Goal: Navigation & Orientation: Find specific page/section

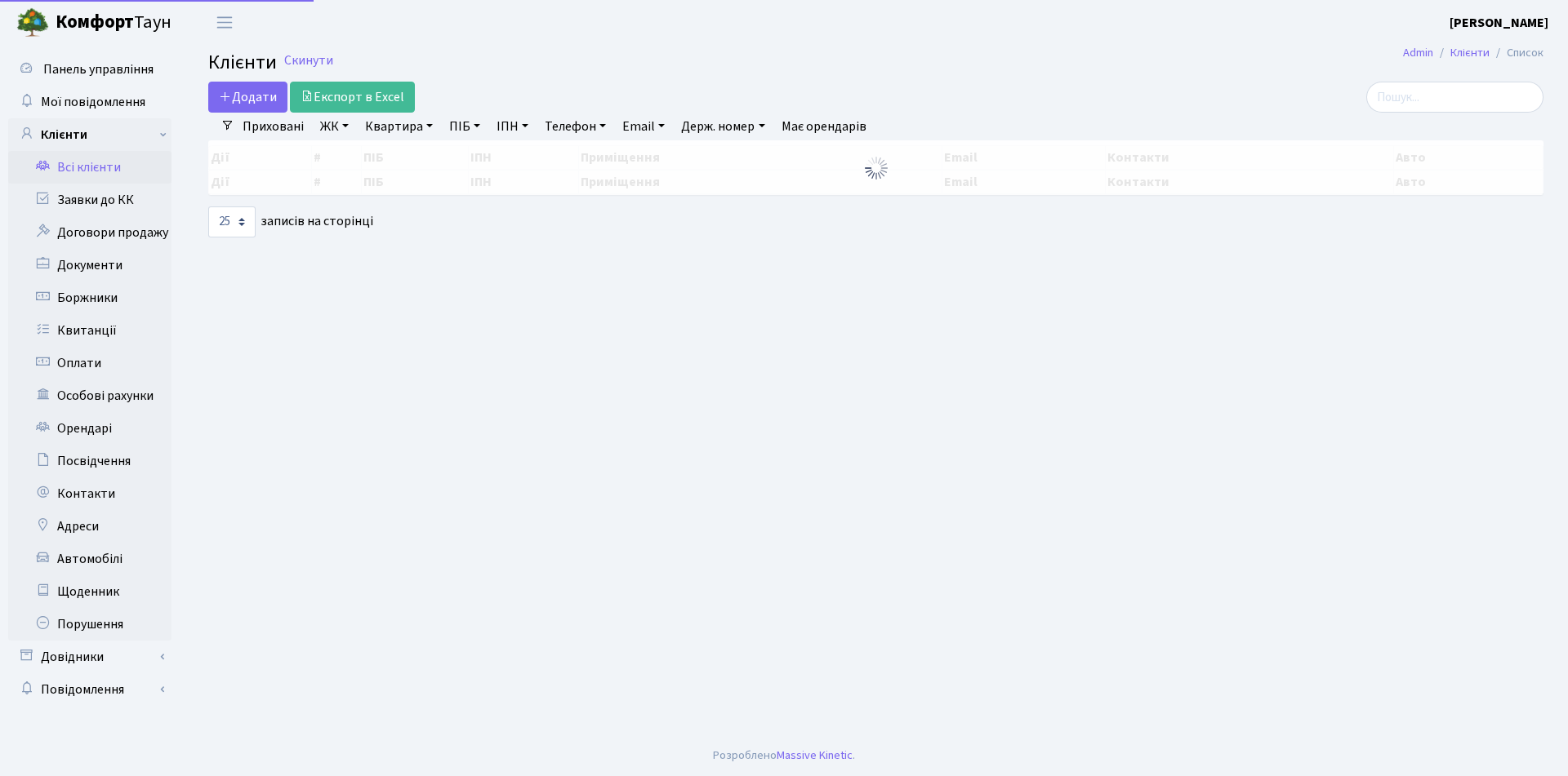
select select "25"
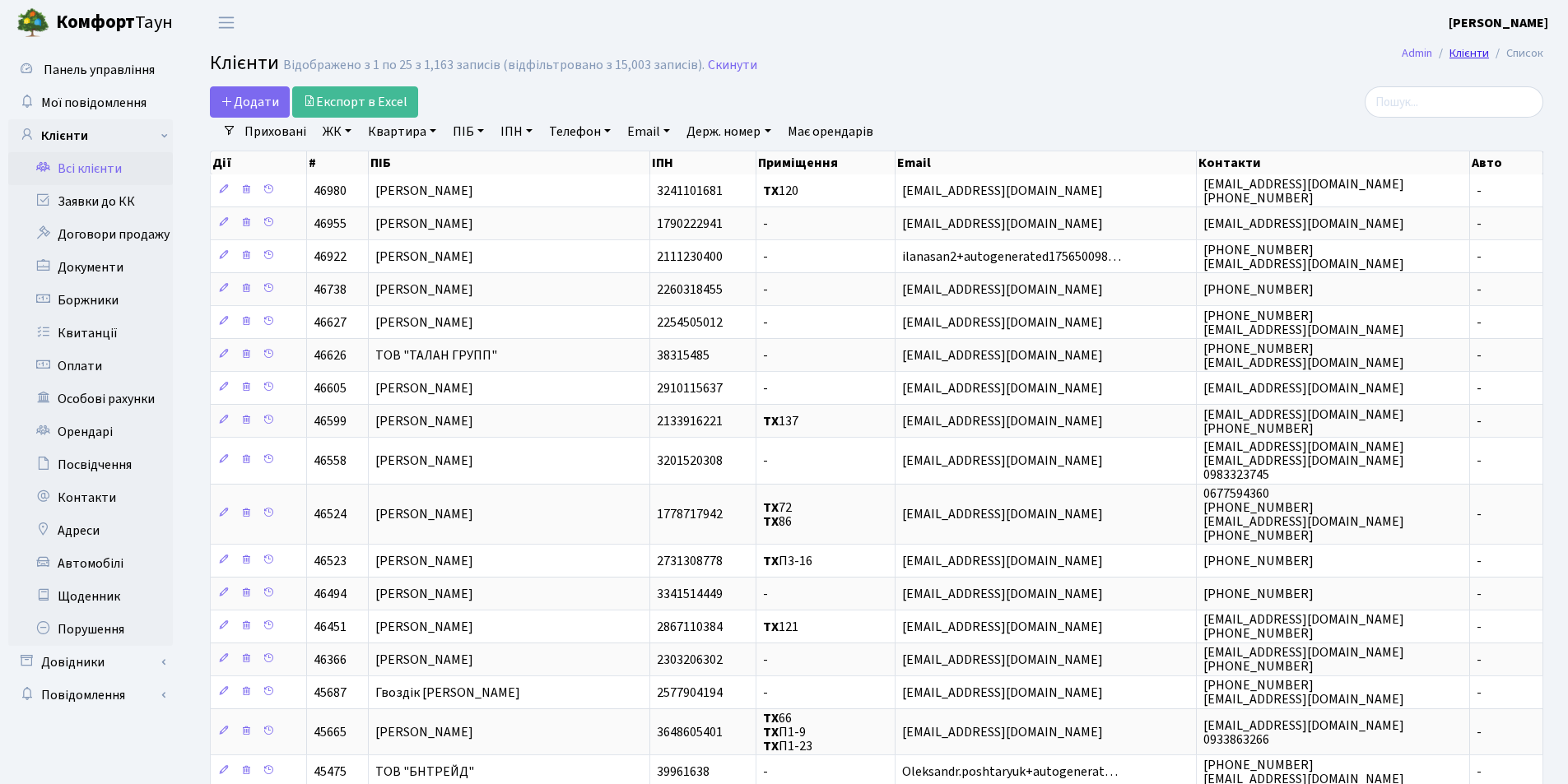
click at [1475, 56] on link "Клієнти" at bounding box center [1469, 53] width 39 height 17
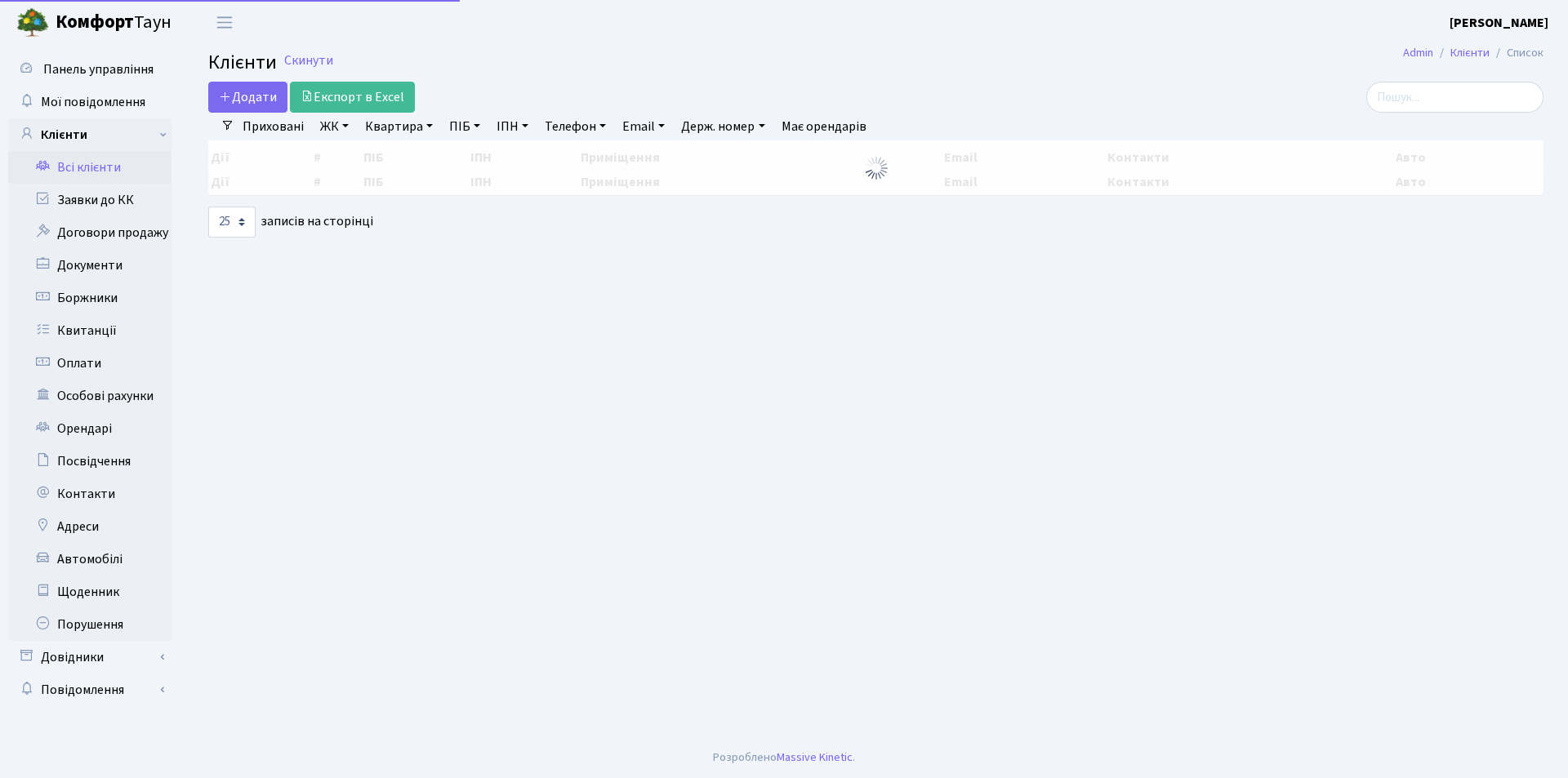
select select "25"
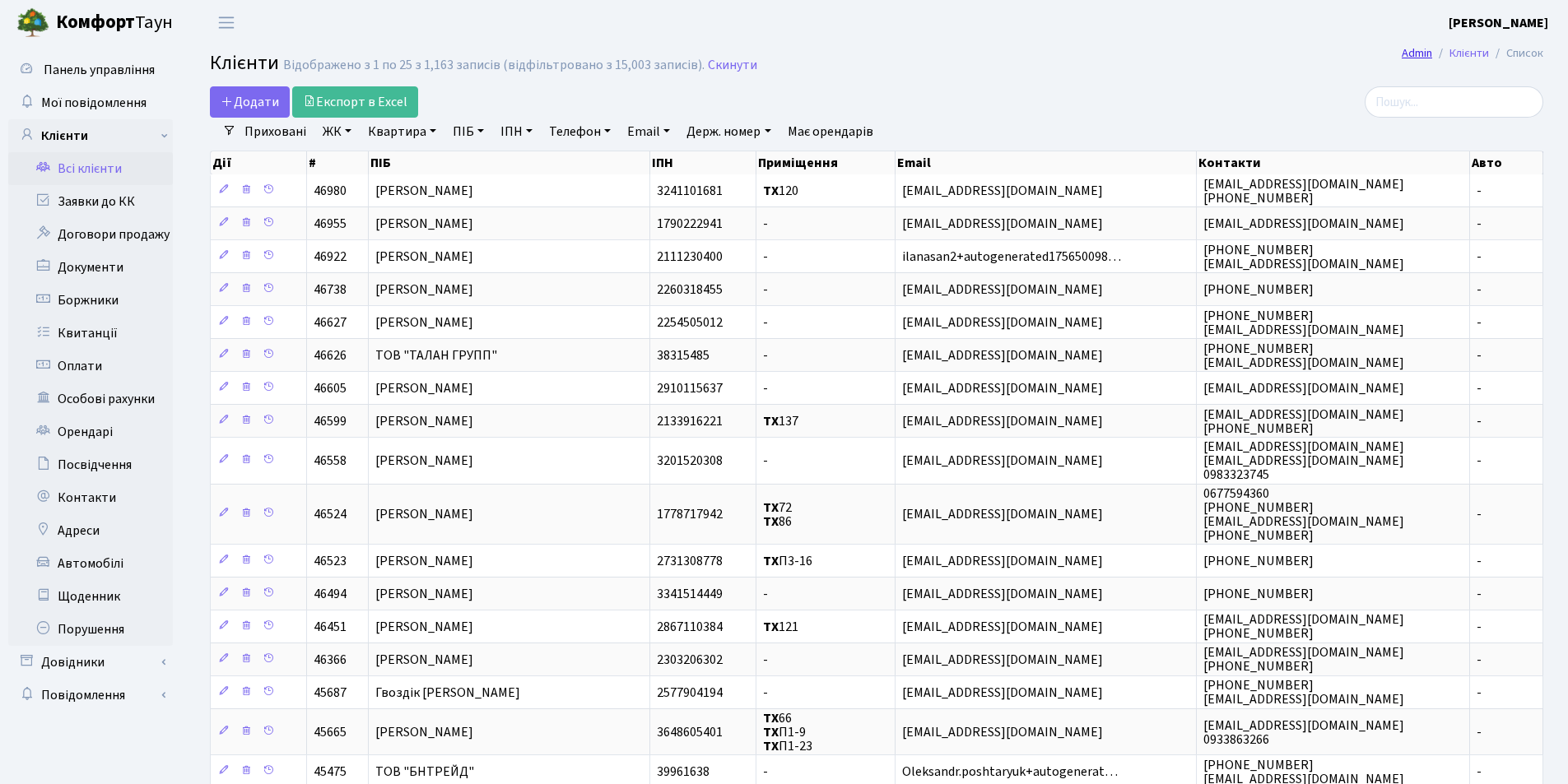
click at [1420, 47] on link "Admin" at bounding box center [1416, 53] width 30 height 17
click at [236, 17] on span "Переключити навігацію" at bounding box center [226, 23] width 24 height 19
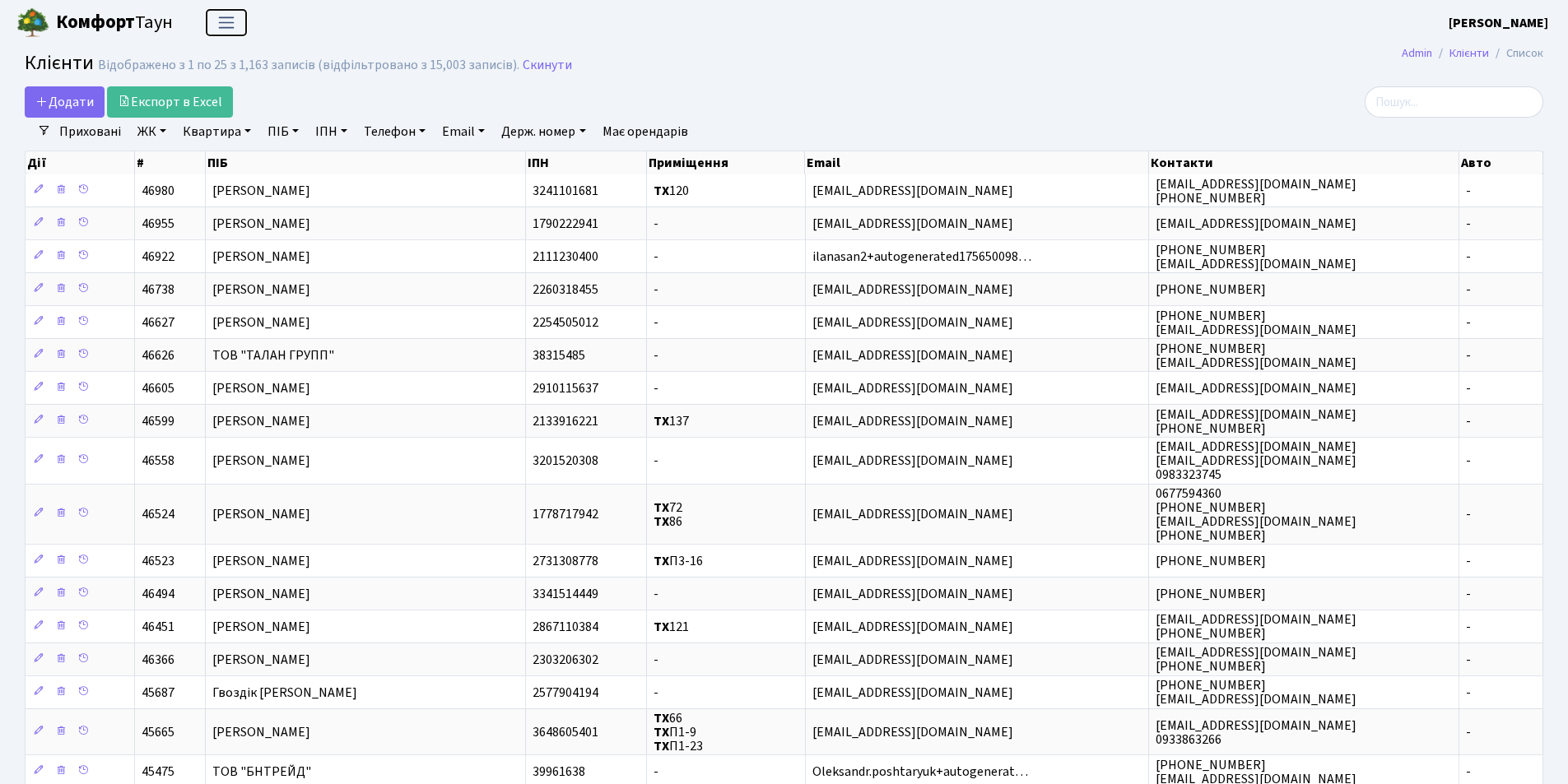
click at [236, 17] on span "Переключити навігацію" at bounding box center [226, 23] width 24 height 19
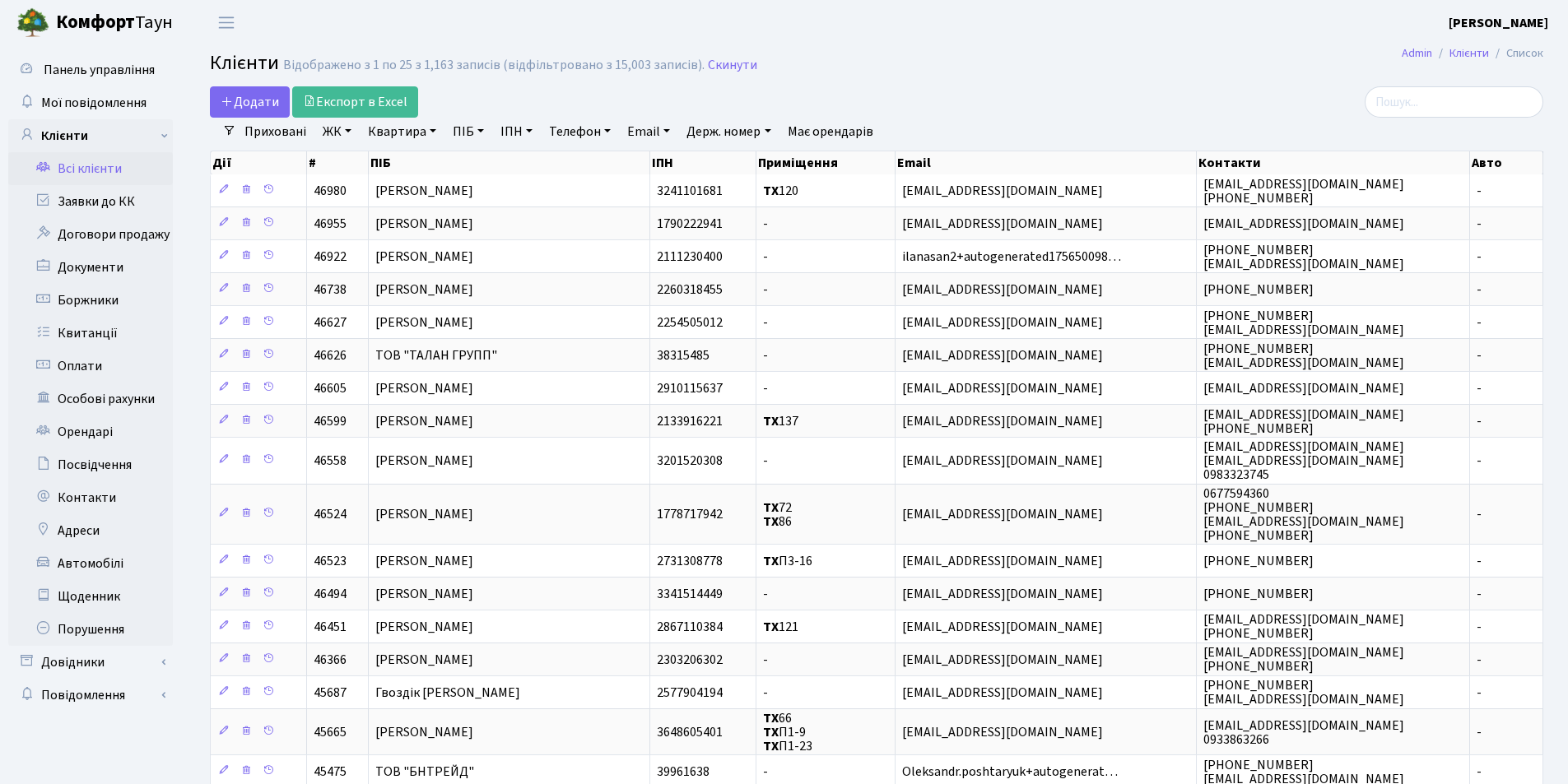
click at [82, 164] on link "Всі клієнти" at bounding box center [90, 169] width 165 height 33
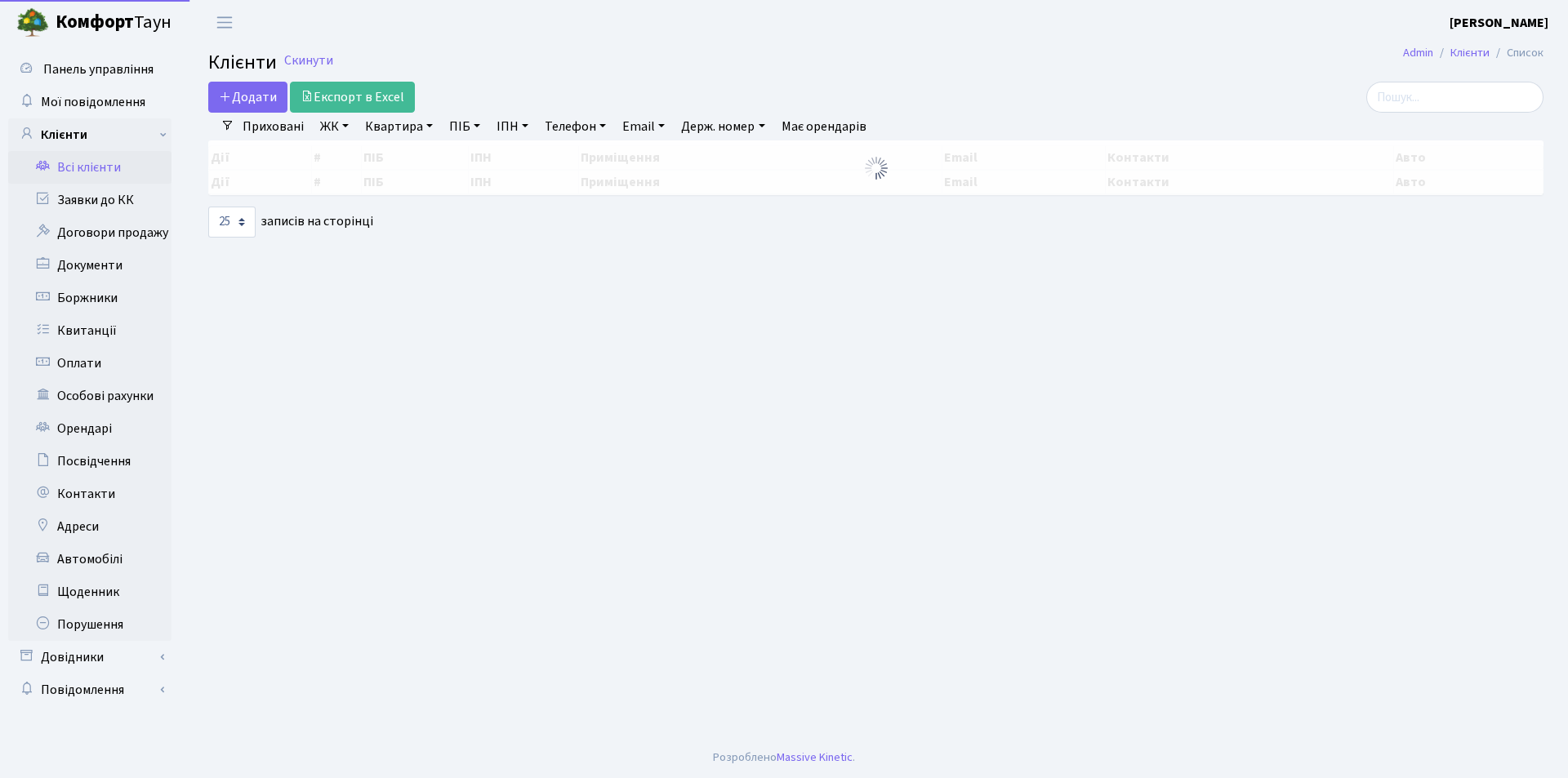
select select "25"
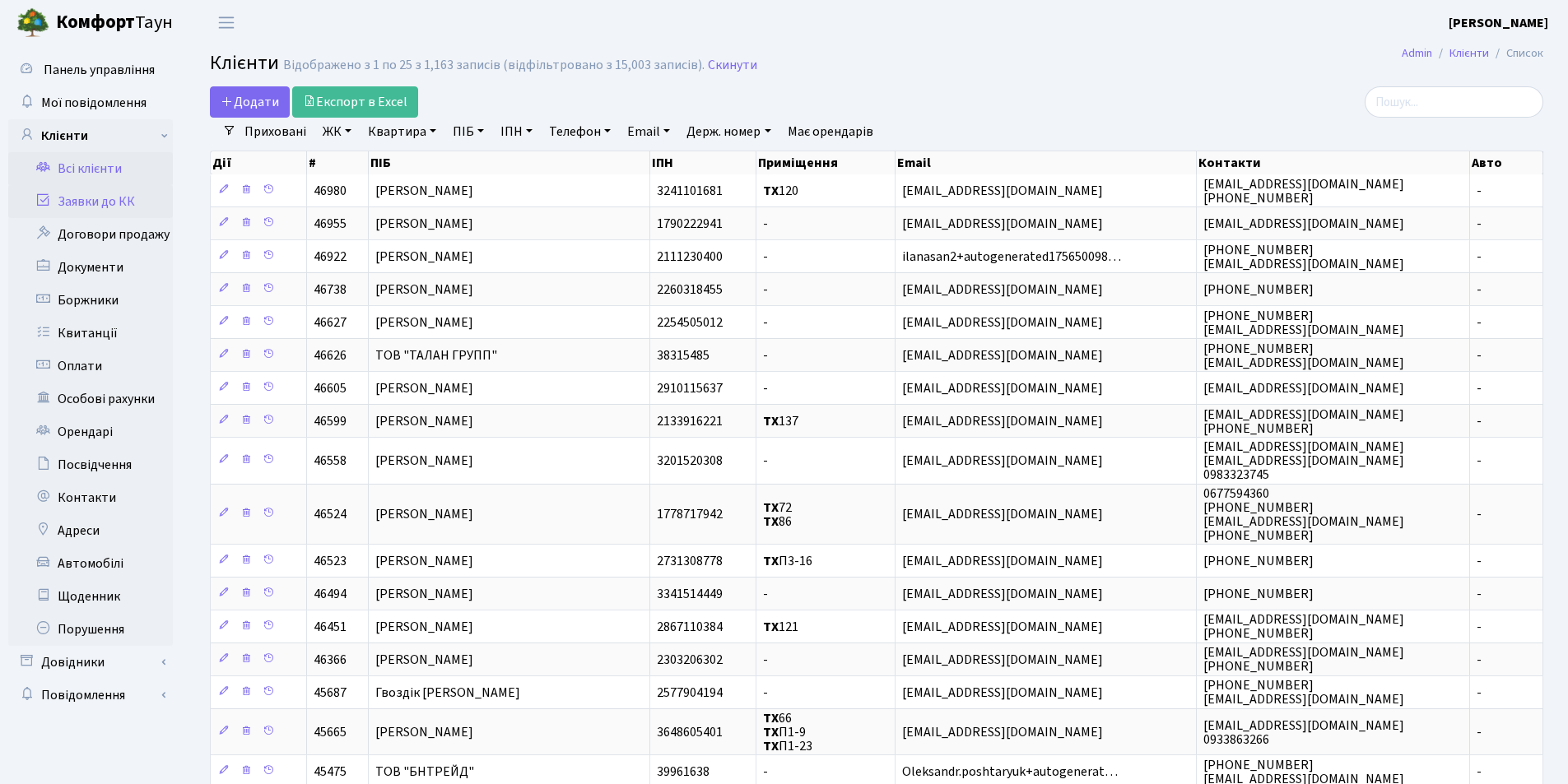
click at [111, 199] on link "Заявки до КК" at bounding box center [90, 202] width 165 height 33
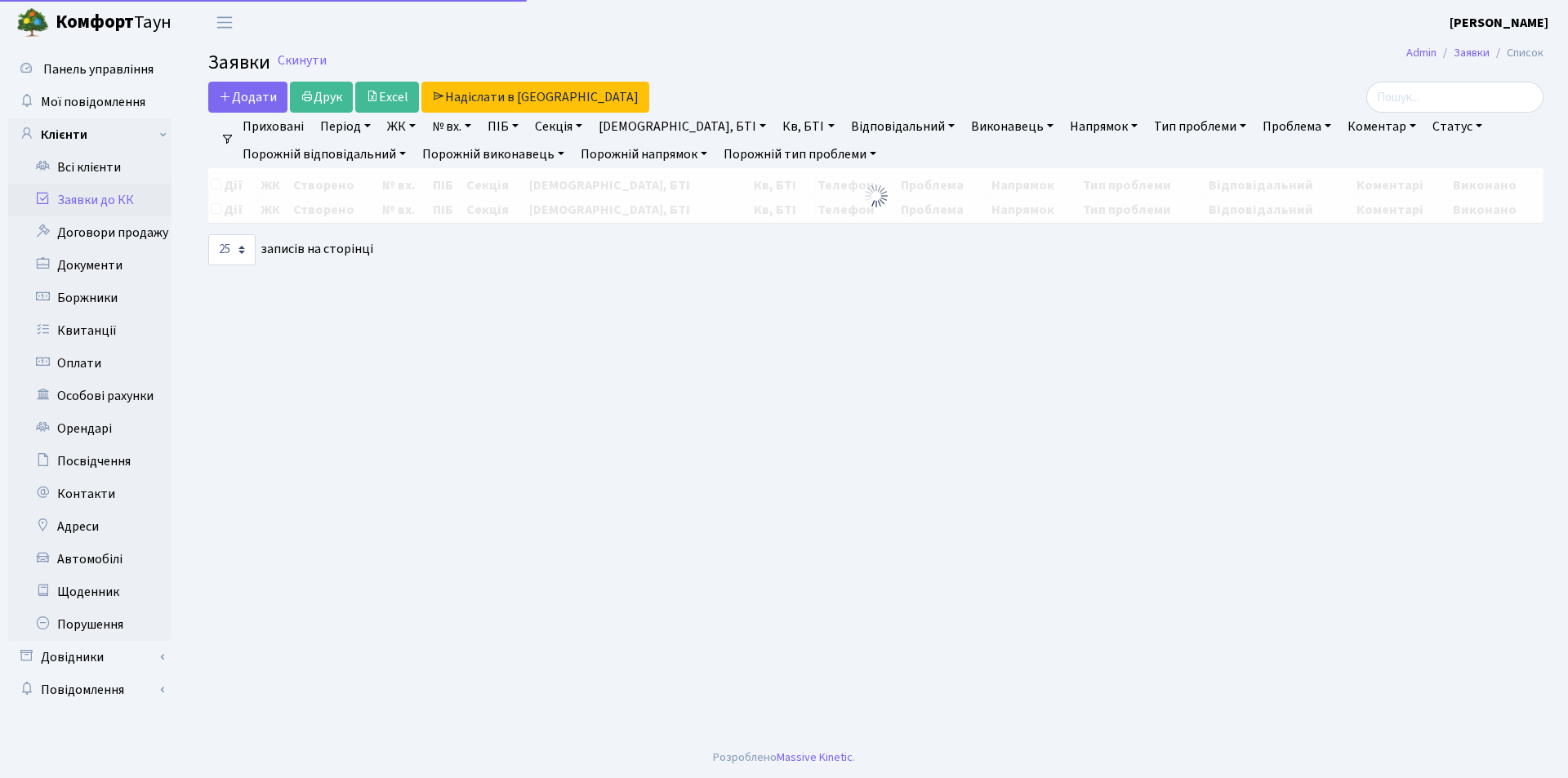
select select "25"
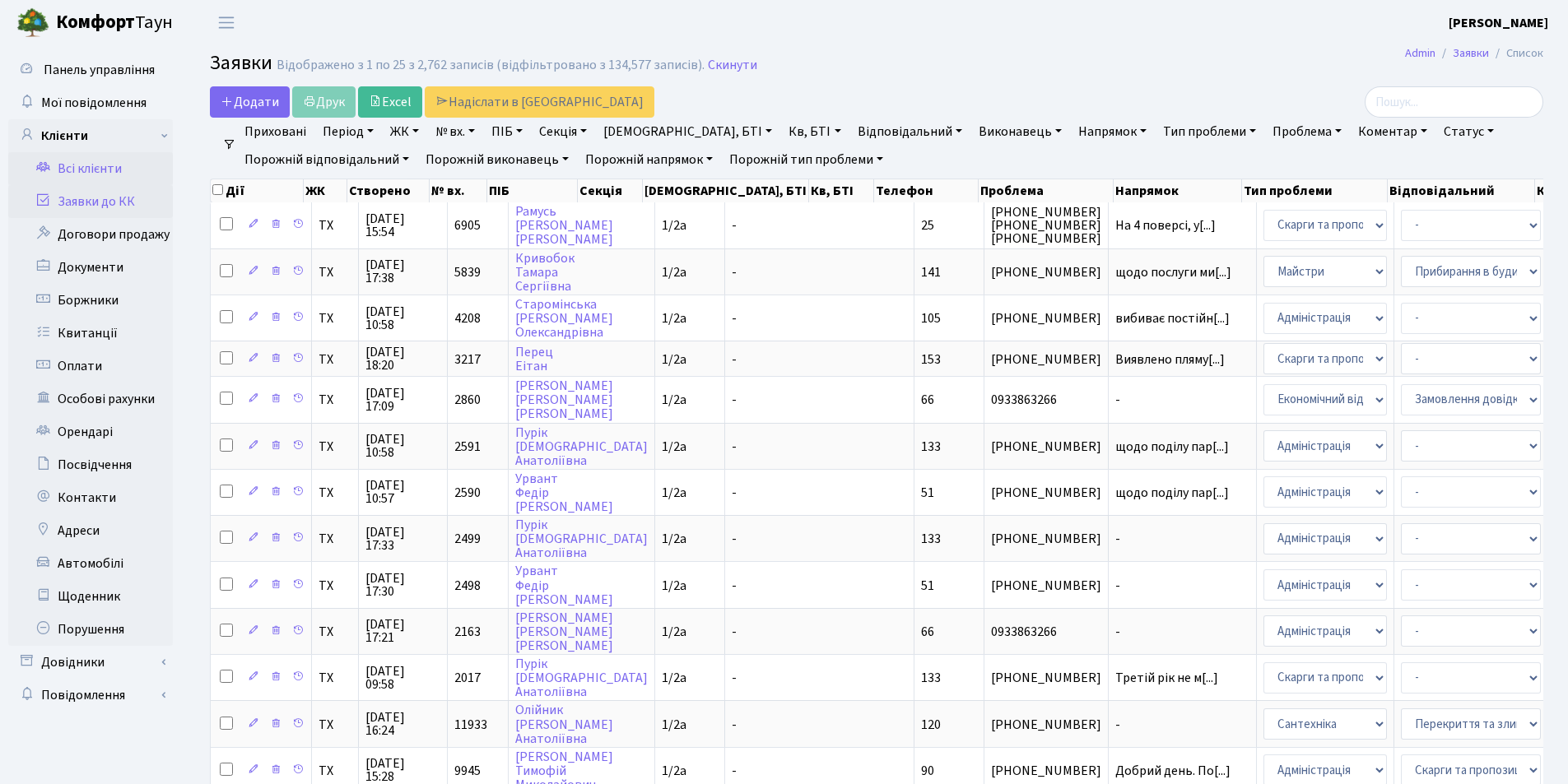
click at [103, 159] on link "Всі клієнти" at bounding box center [90, 169] width 165 height 33
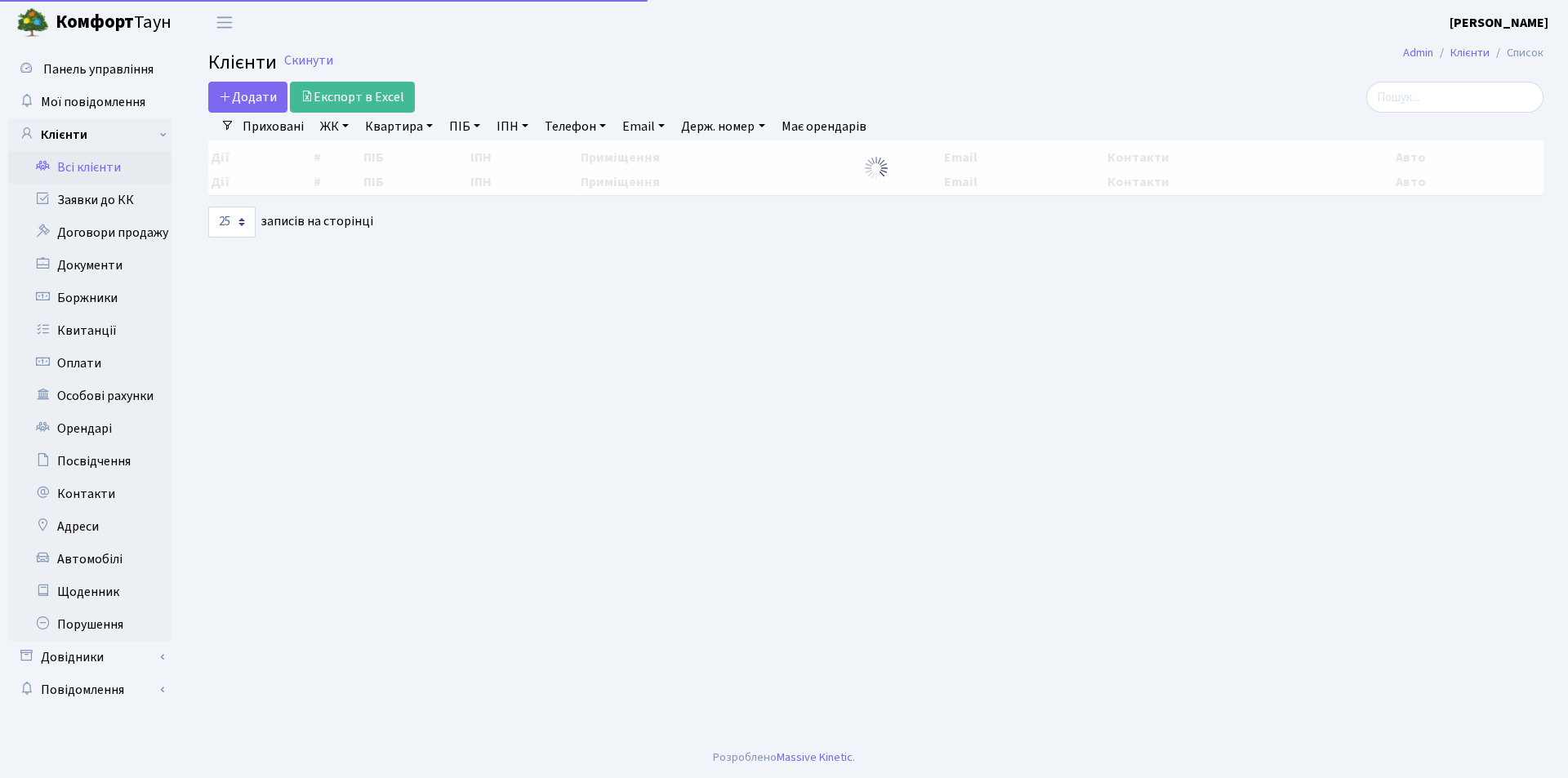
select select "25"
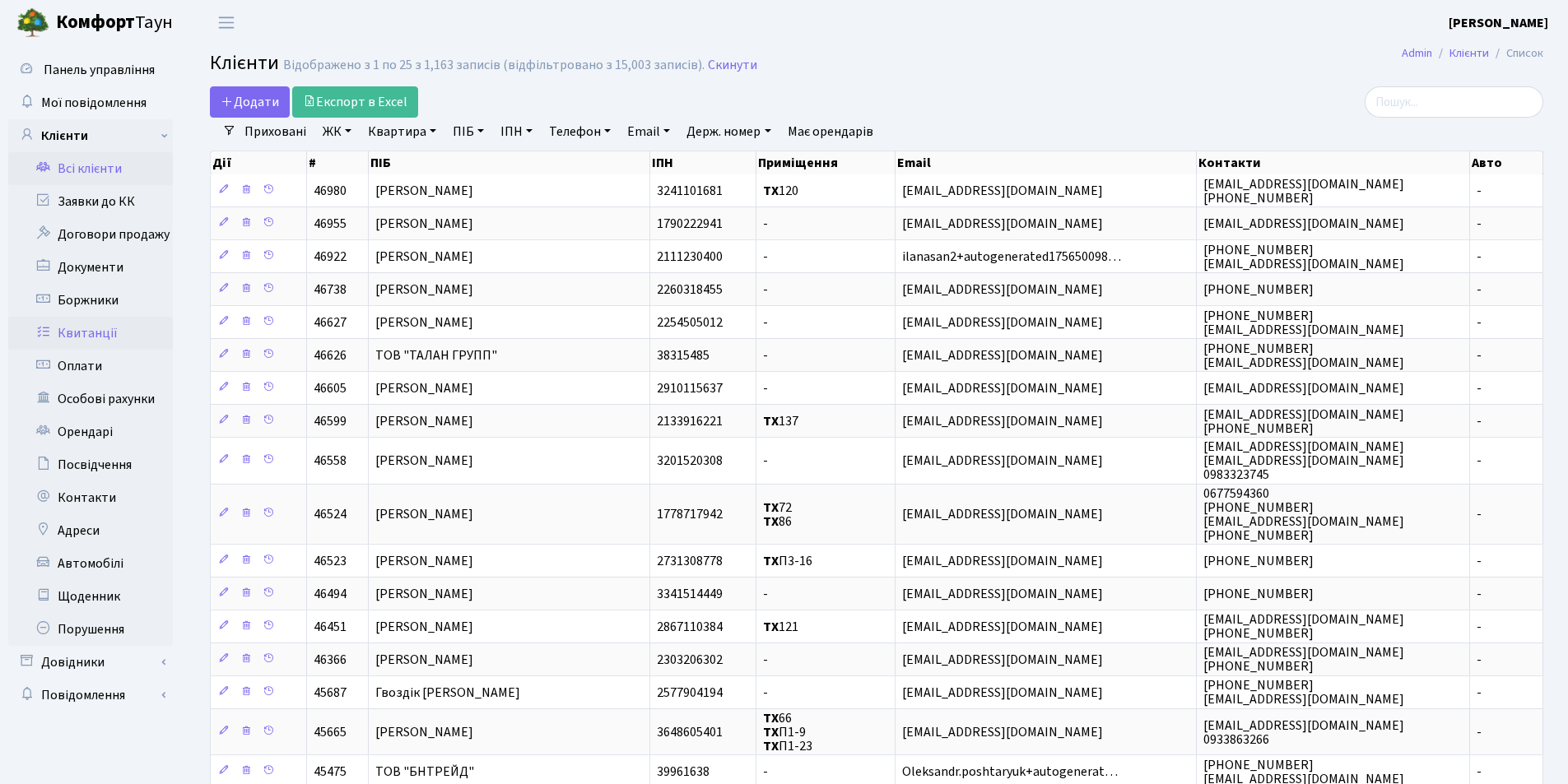
click at [93, 323] on link "Квитанції" at bounding box center [90, 334] width 165 height 33
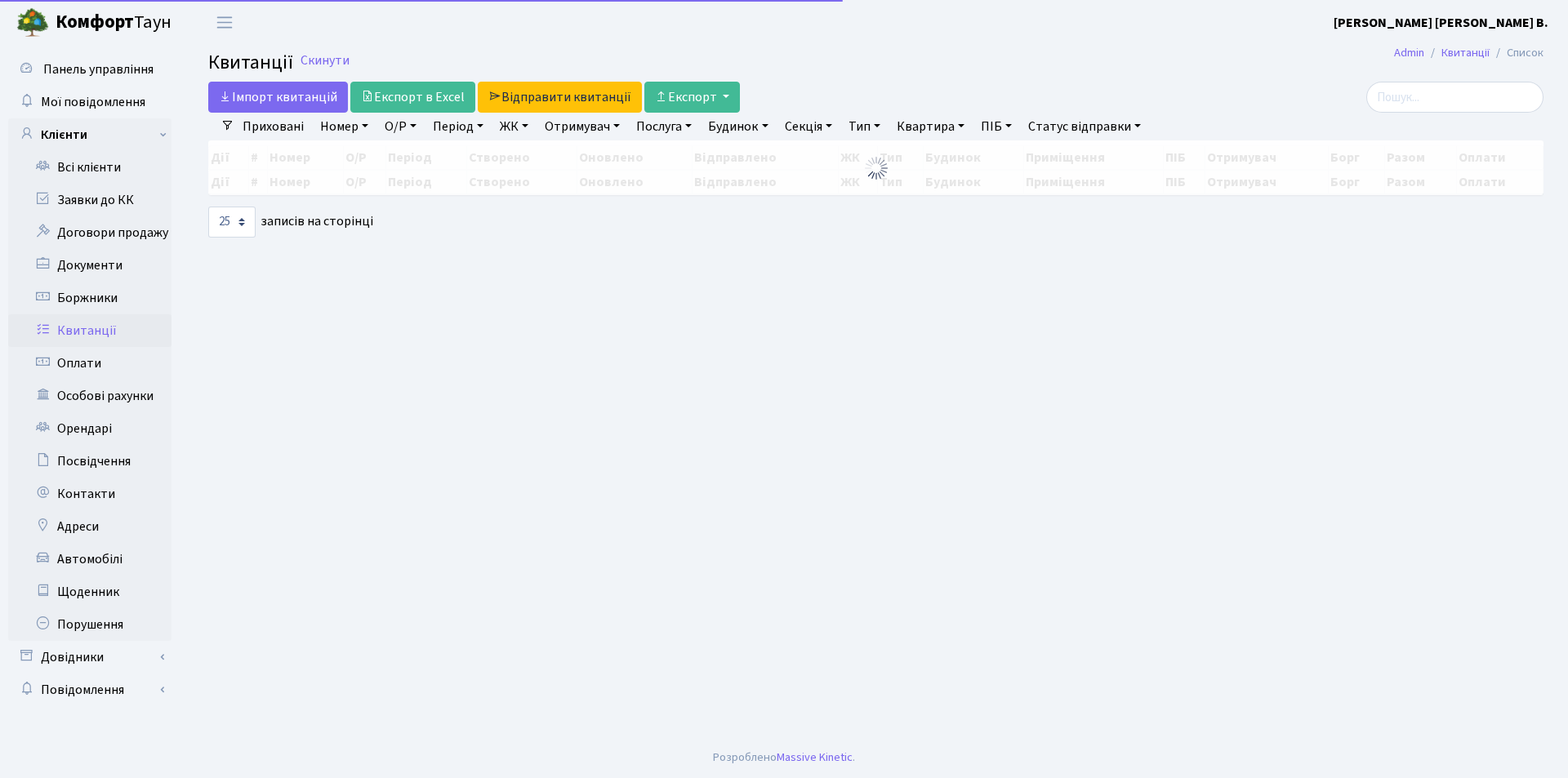
select select "25"
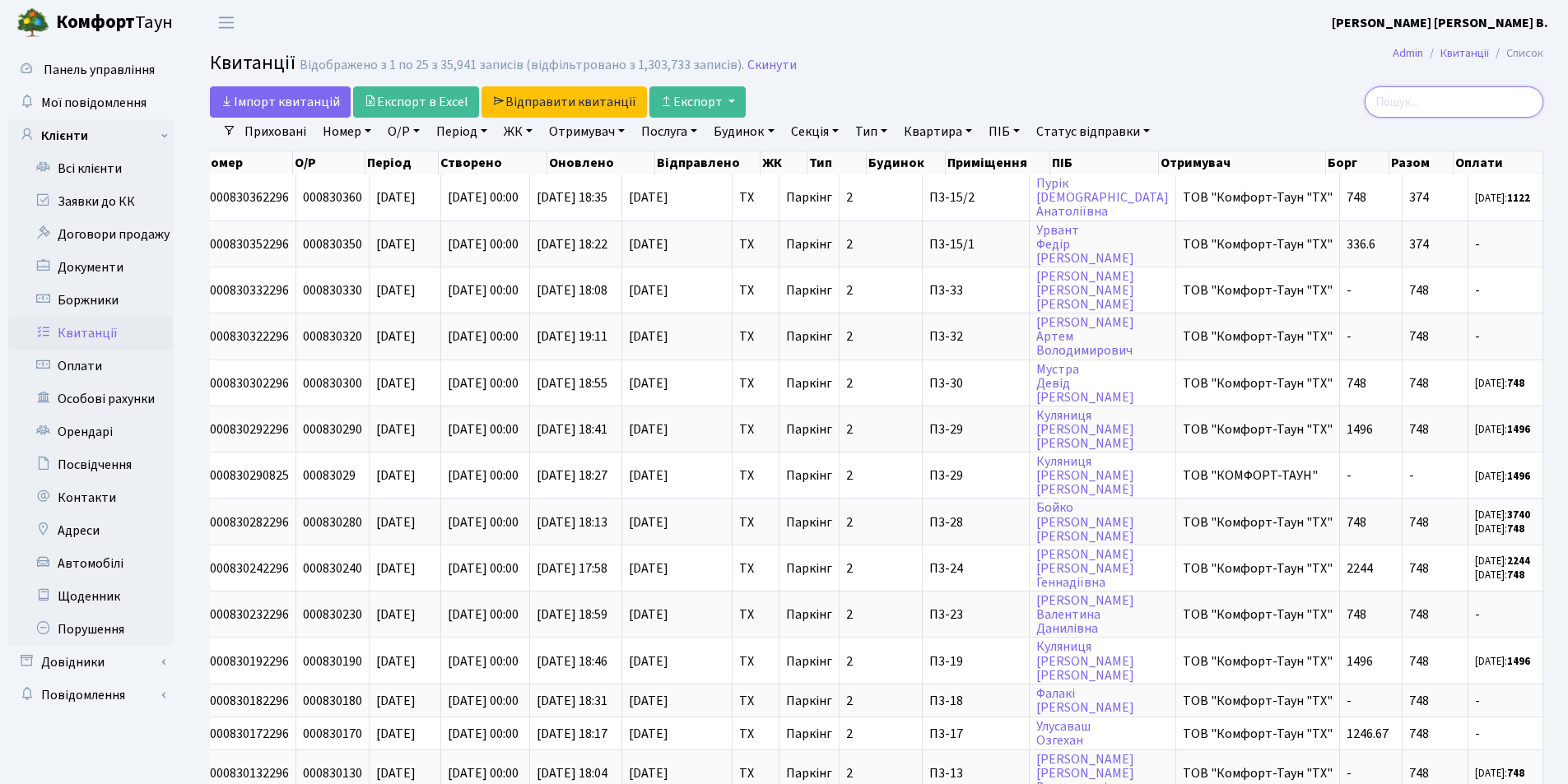
click at [1474, 103] on input "search" at bounding box center [1453, 102] width 179 height 31
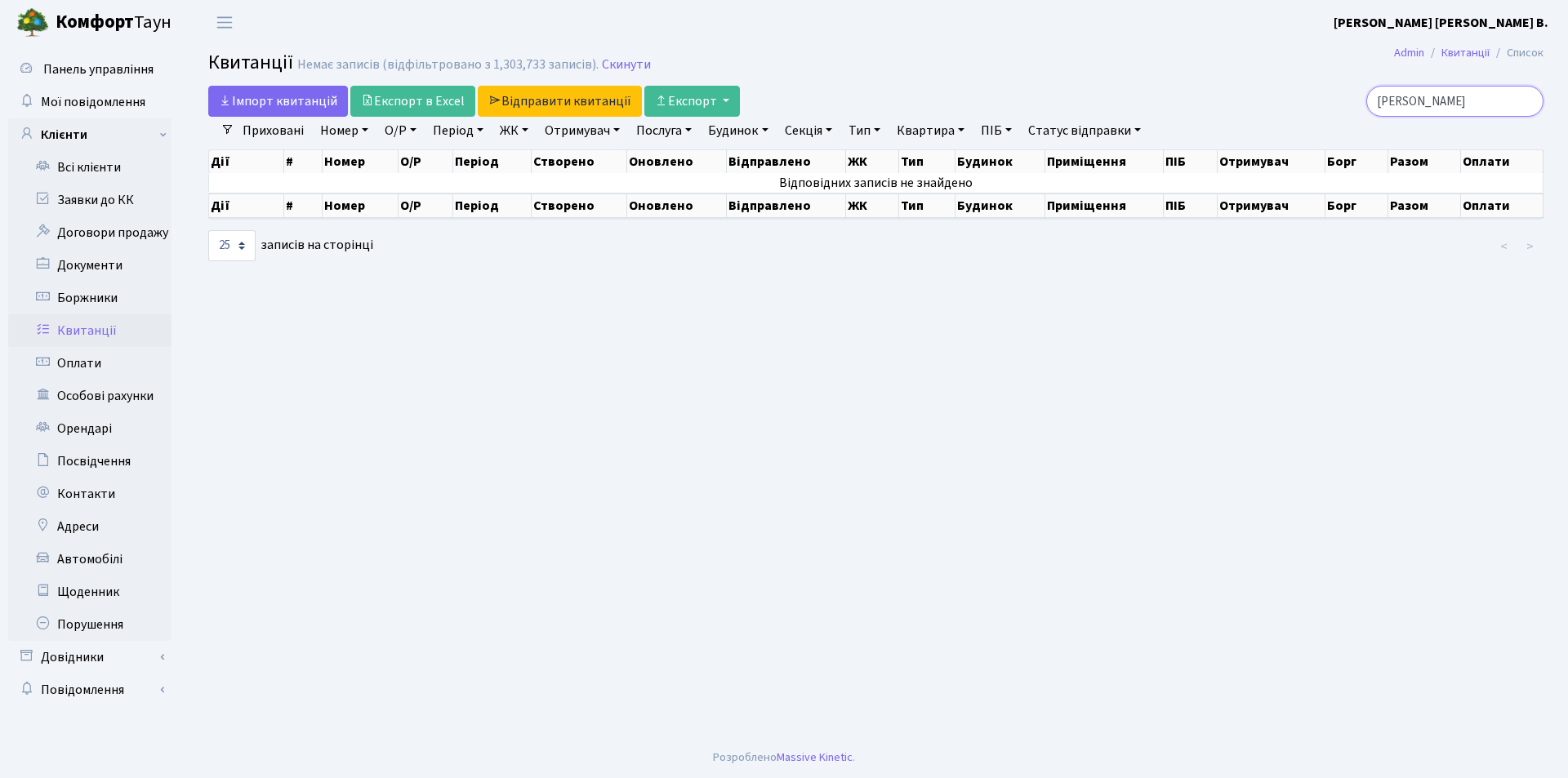
type input "Т"
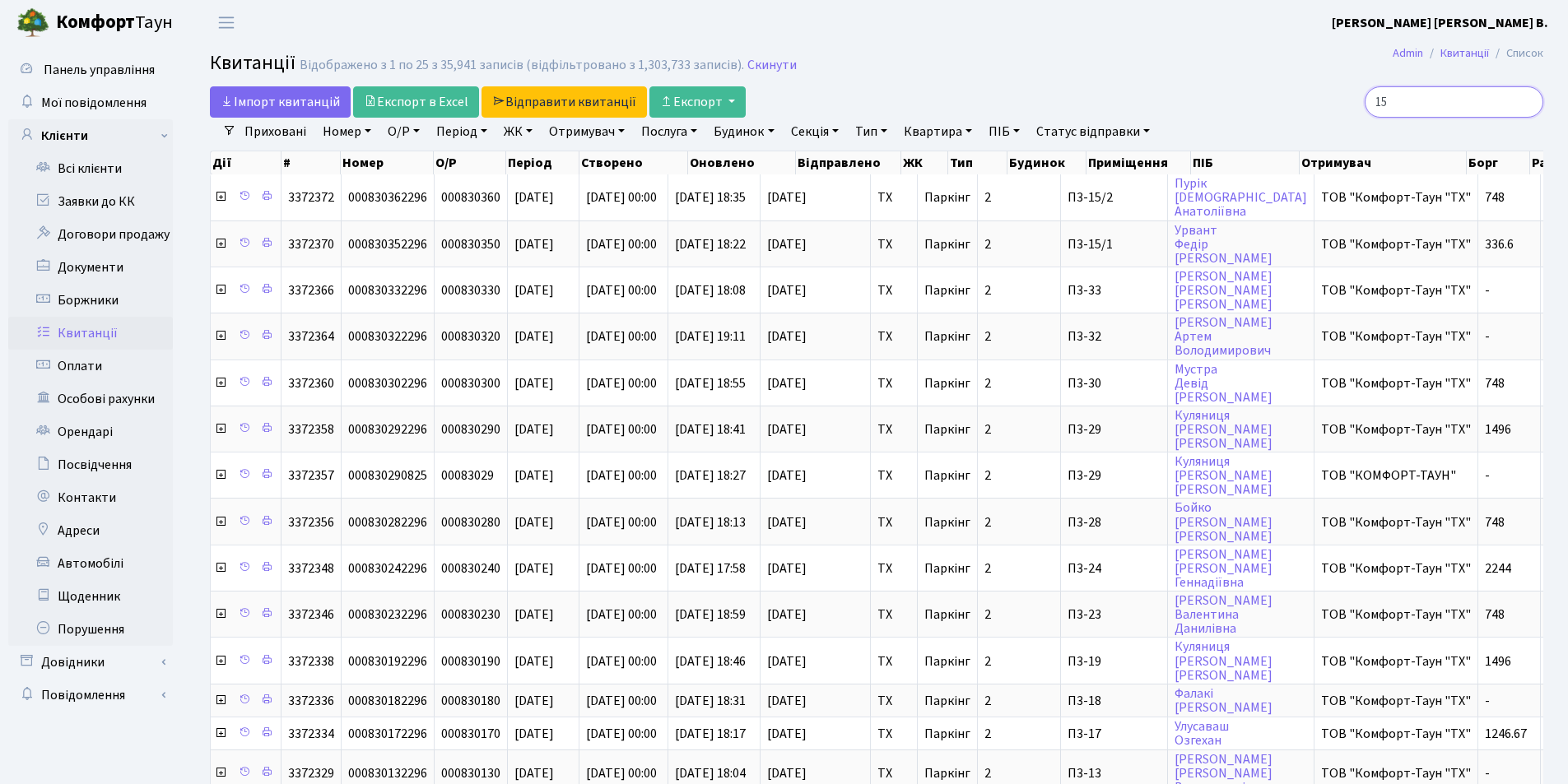
type input "157"
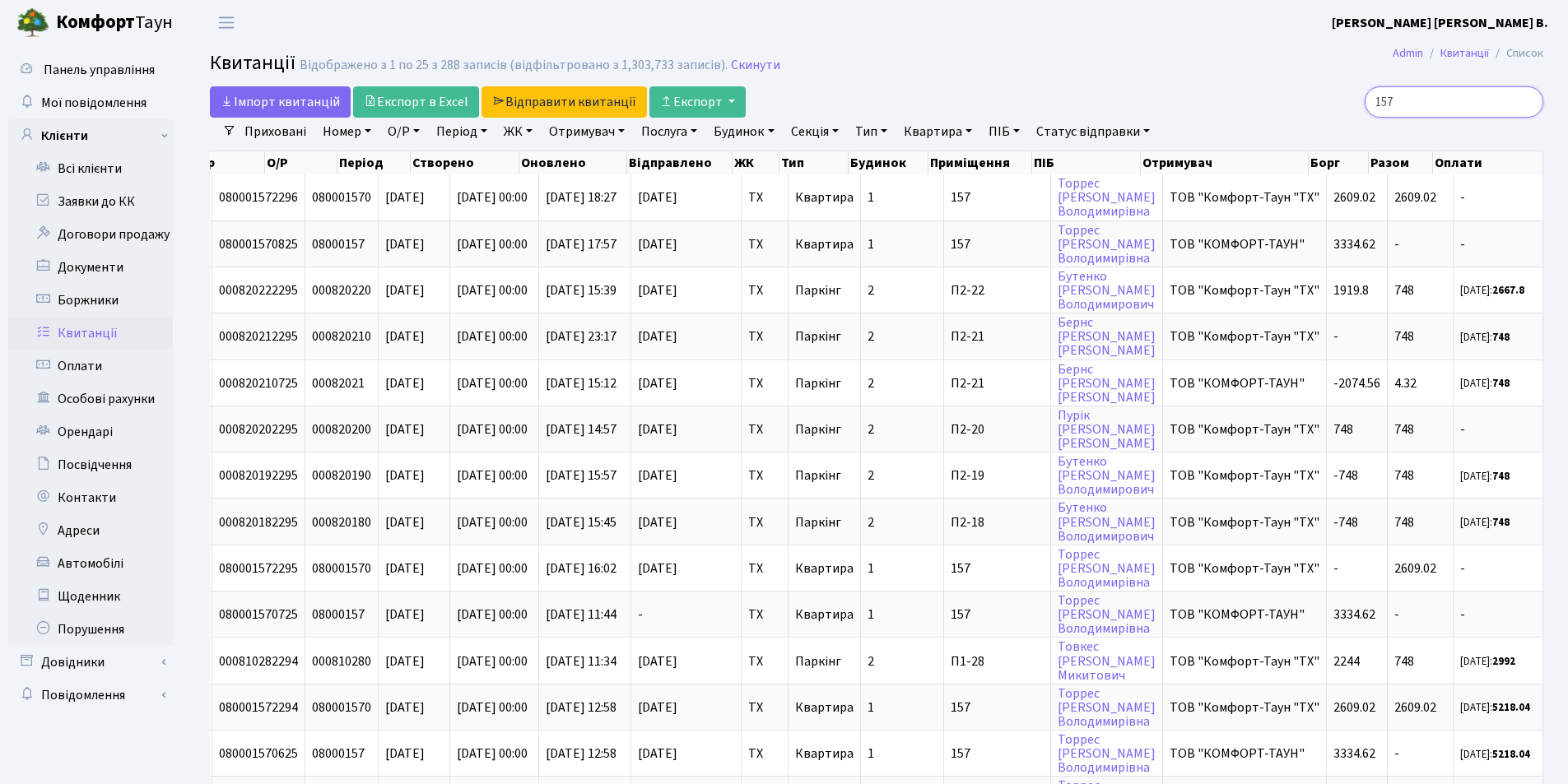
click at [1528, 101] on input "157" at bounding box center [1453, 102] width 179 height 31
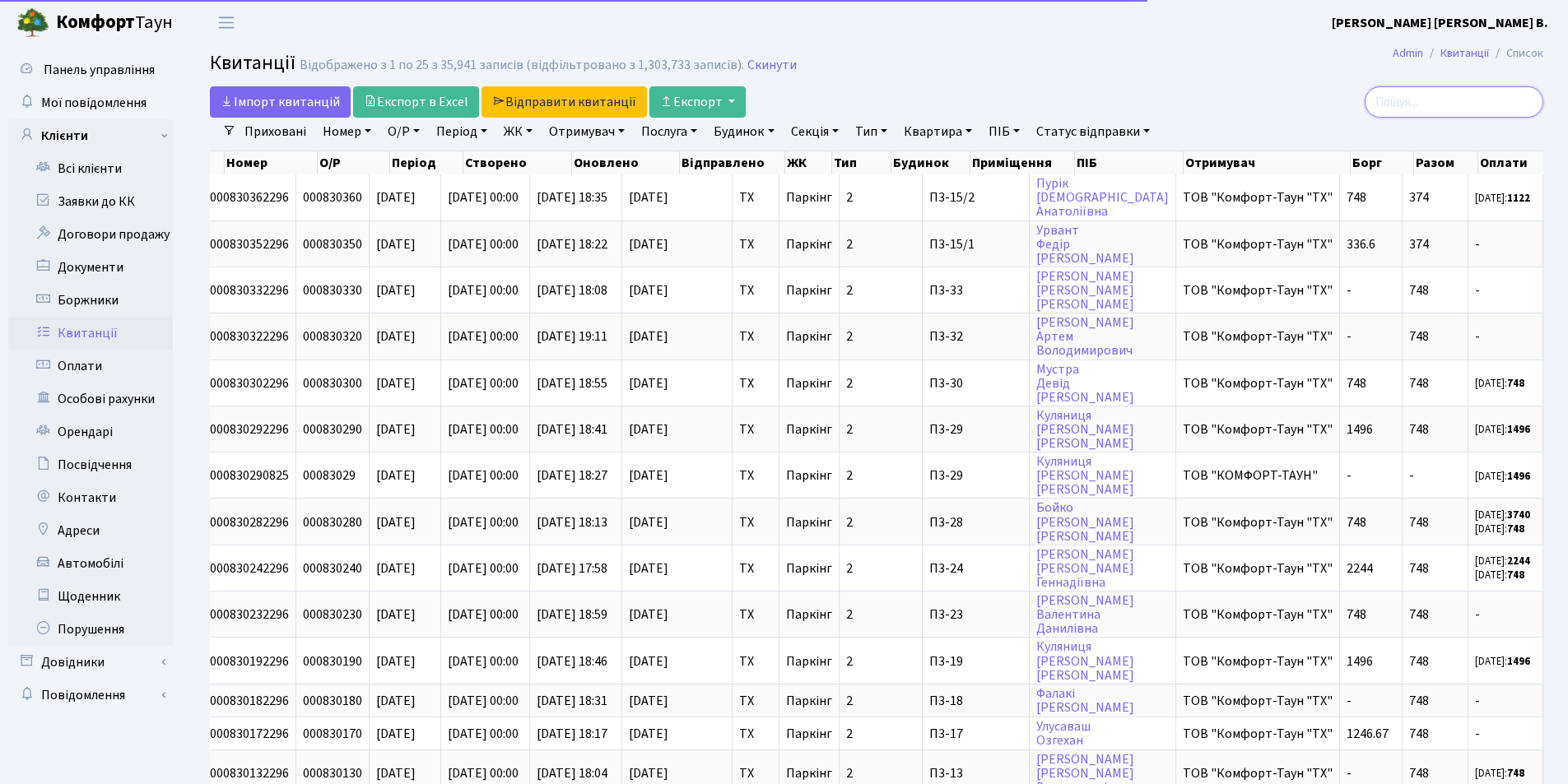
scroll to position [0, 116]
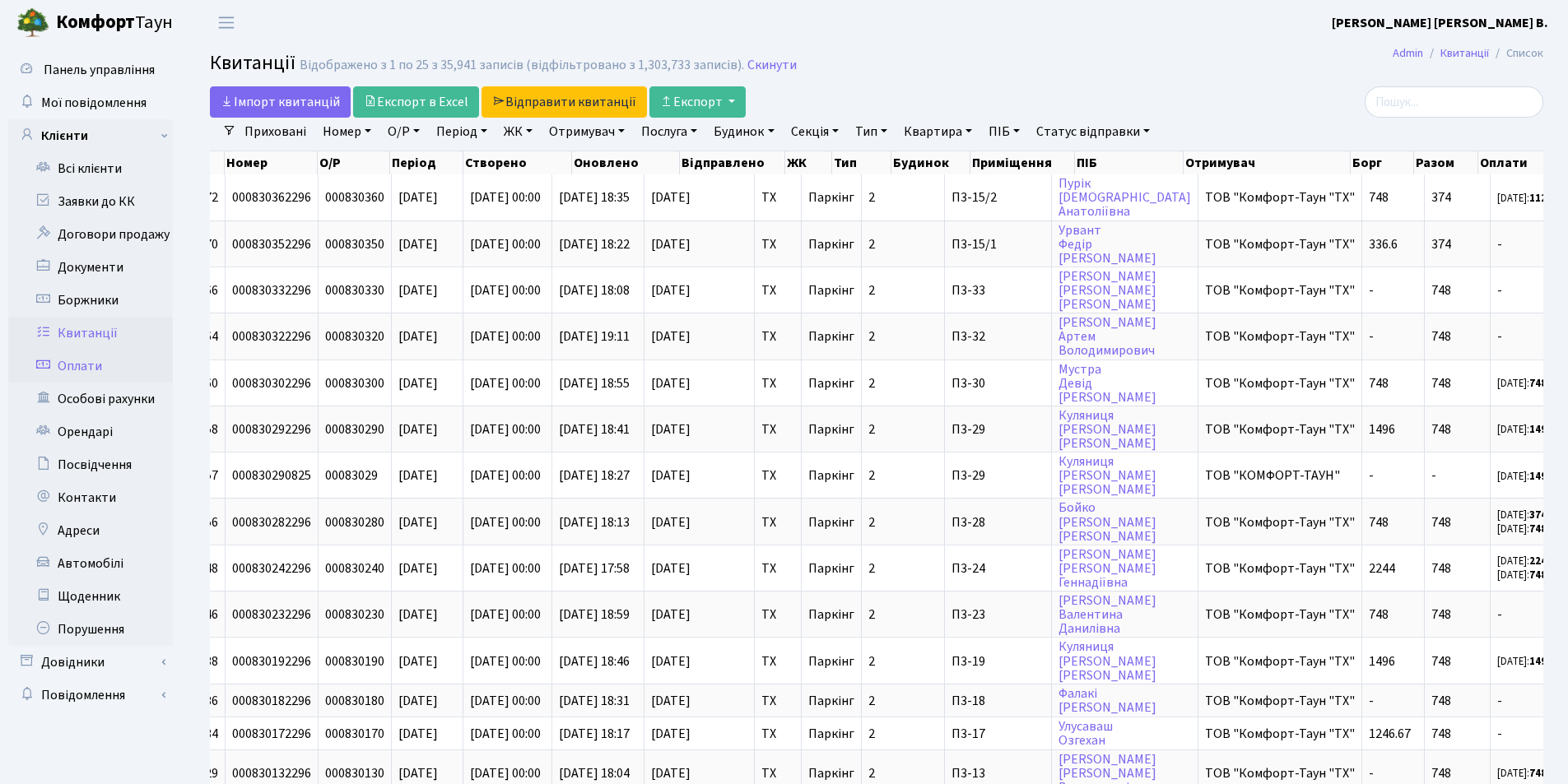
click at [104, 363] on link "Оплати" at bounding box center [90, 366] width 165 height 33
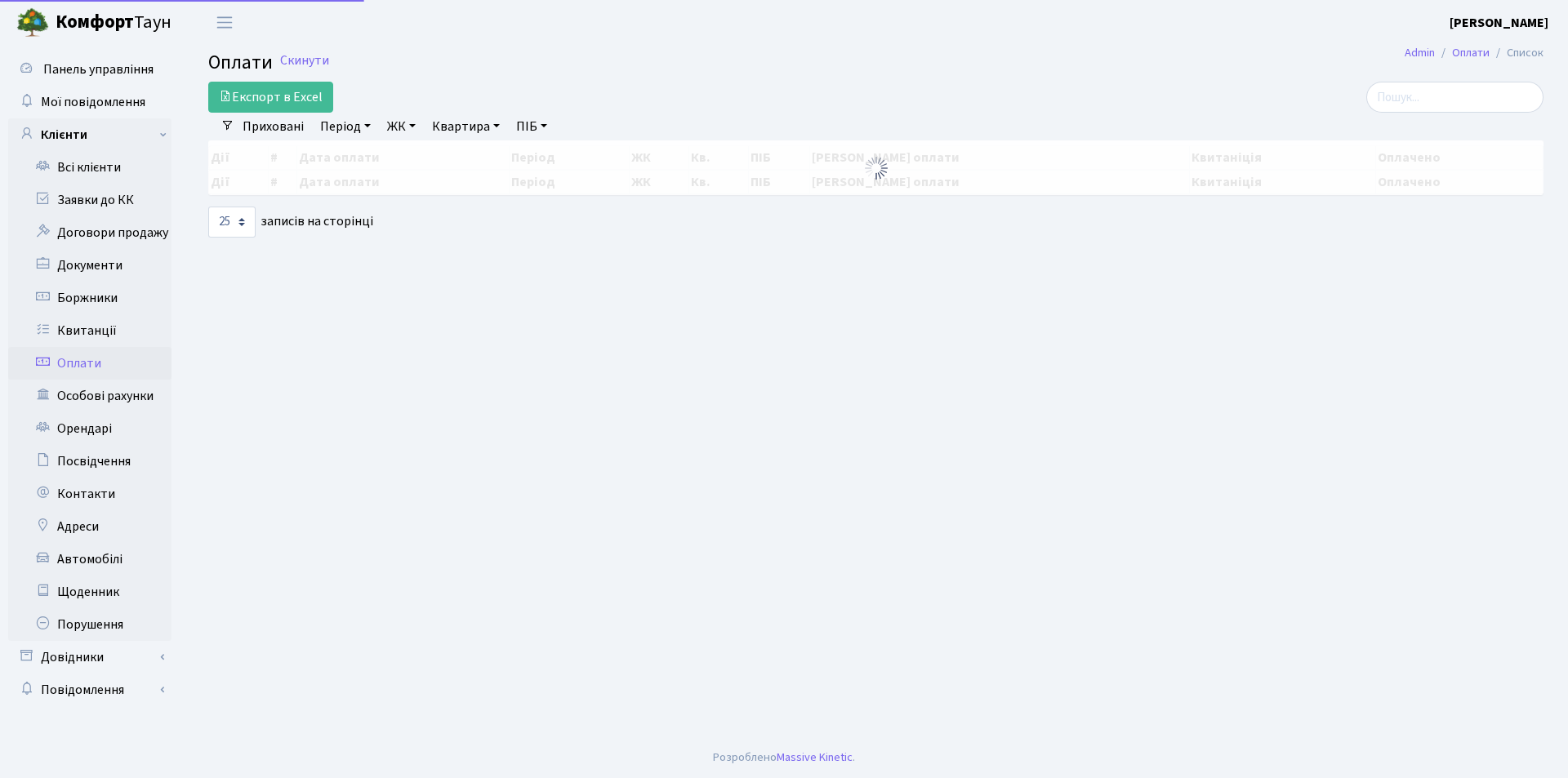
select select "25"
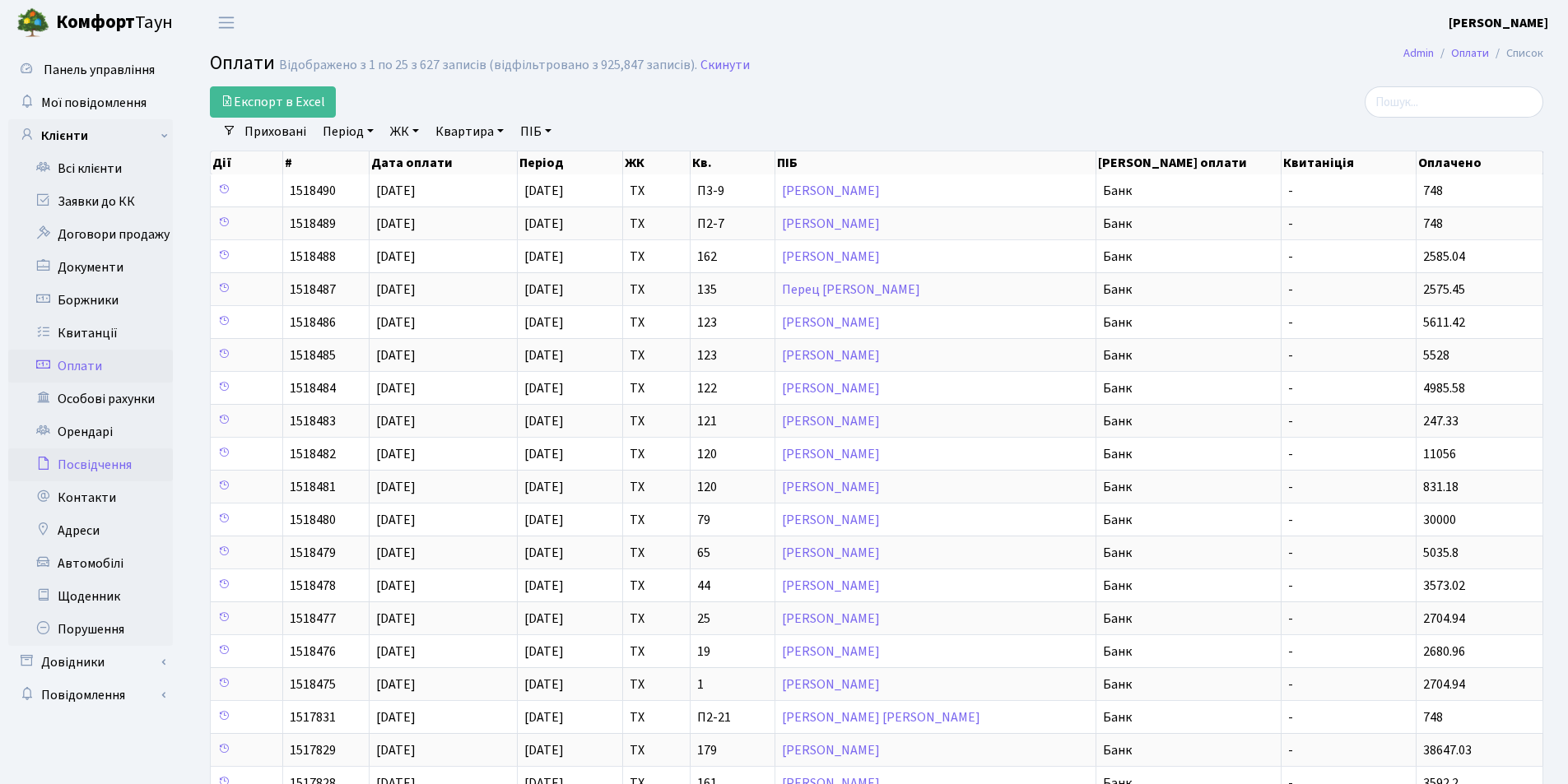
click at [108, 464] on link "Посвідчення" at bounding box center [90, 465] width 165 height 33
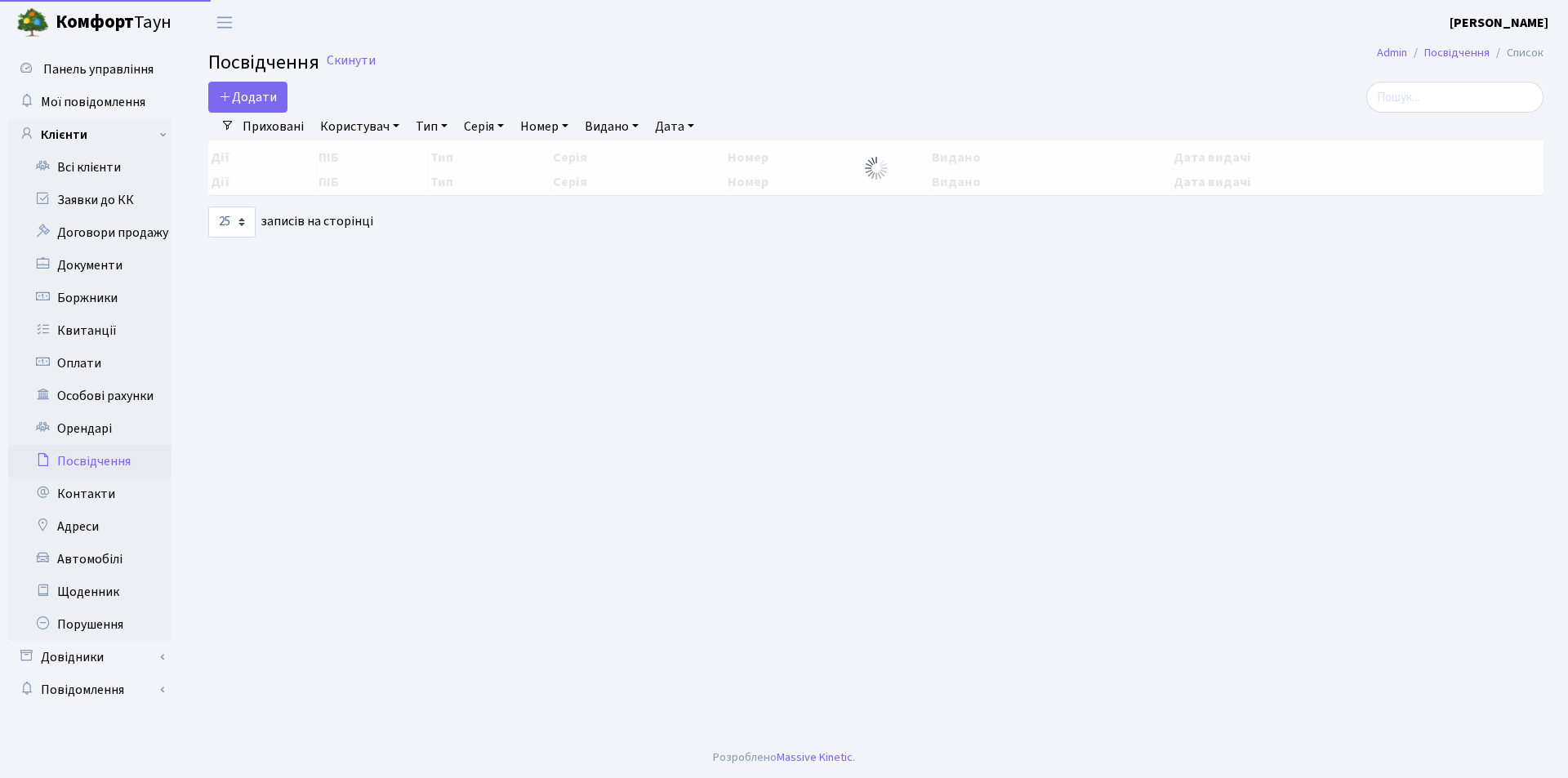
select select "25"
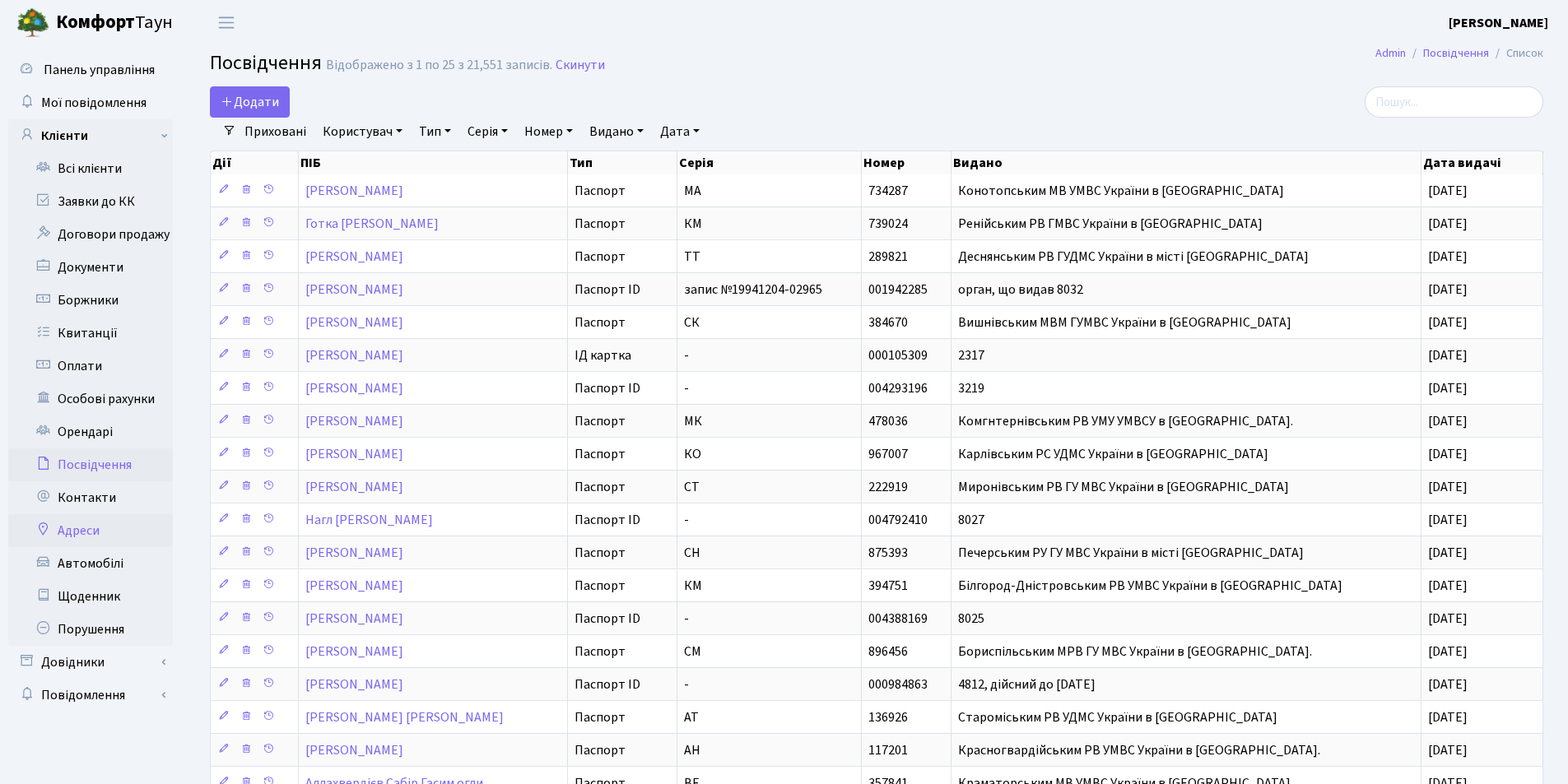
click at [89, 531] on link "Адреси" at bounding box center [90, 531] width 165 height 33
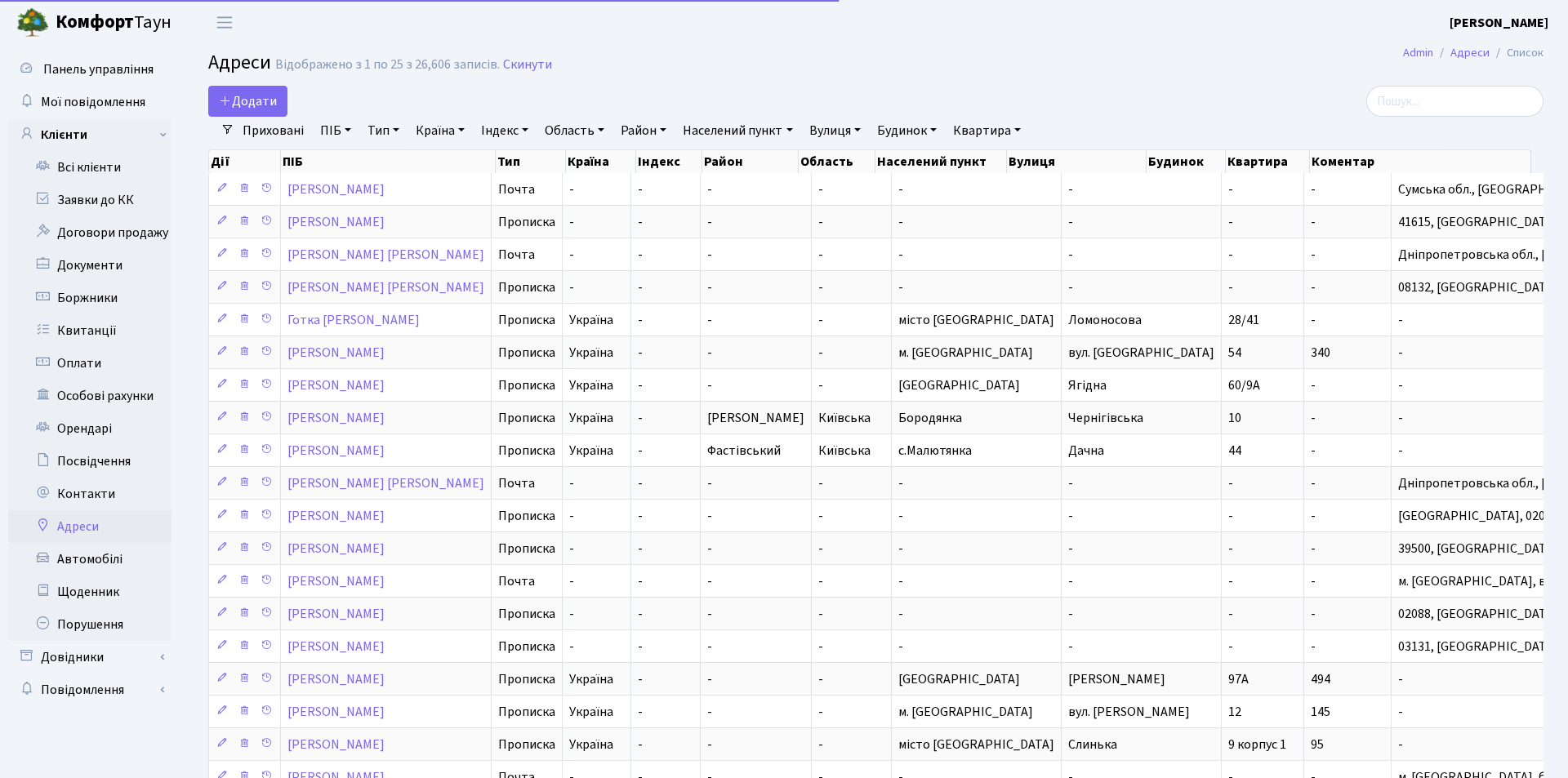
select select "25"
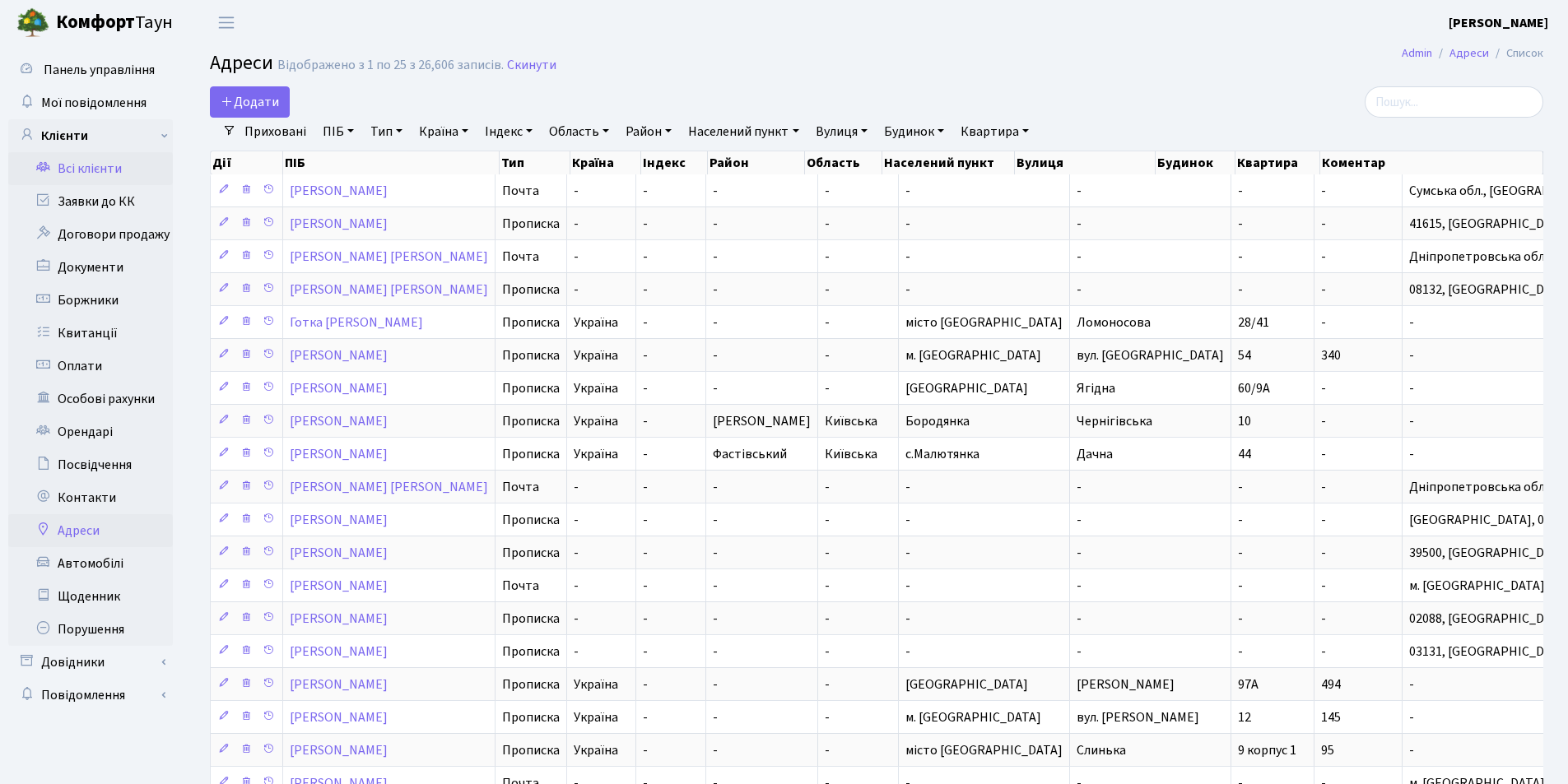
click at [91, 167] on link "Всі клієнти" at bounding box center [90, 169] width 165 height 33
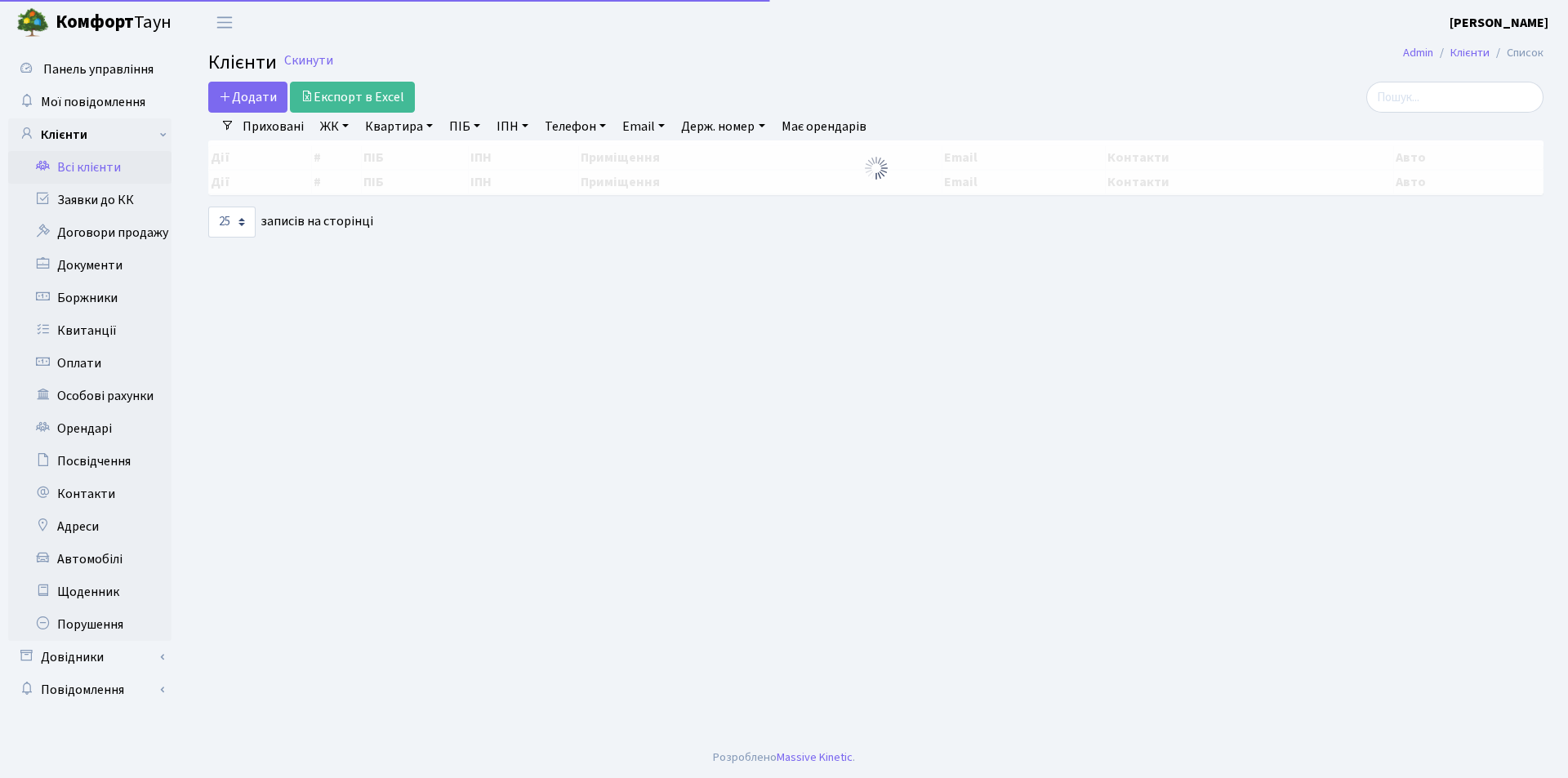
select select "25"
